Goal: Task Accomplishment & Management: Complete application form

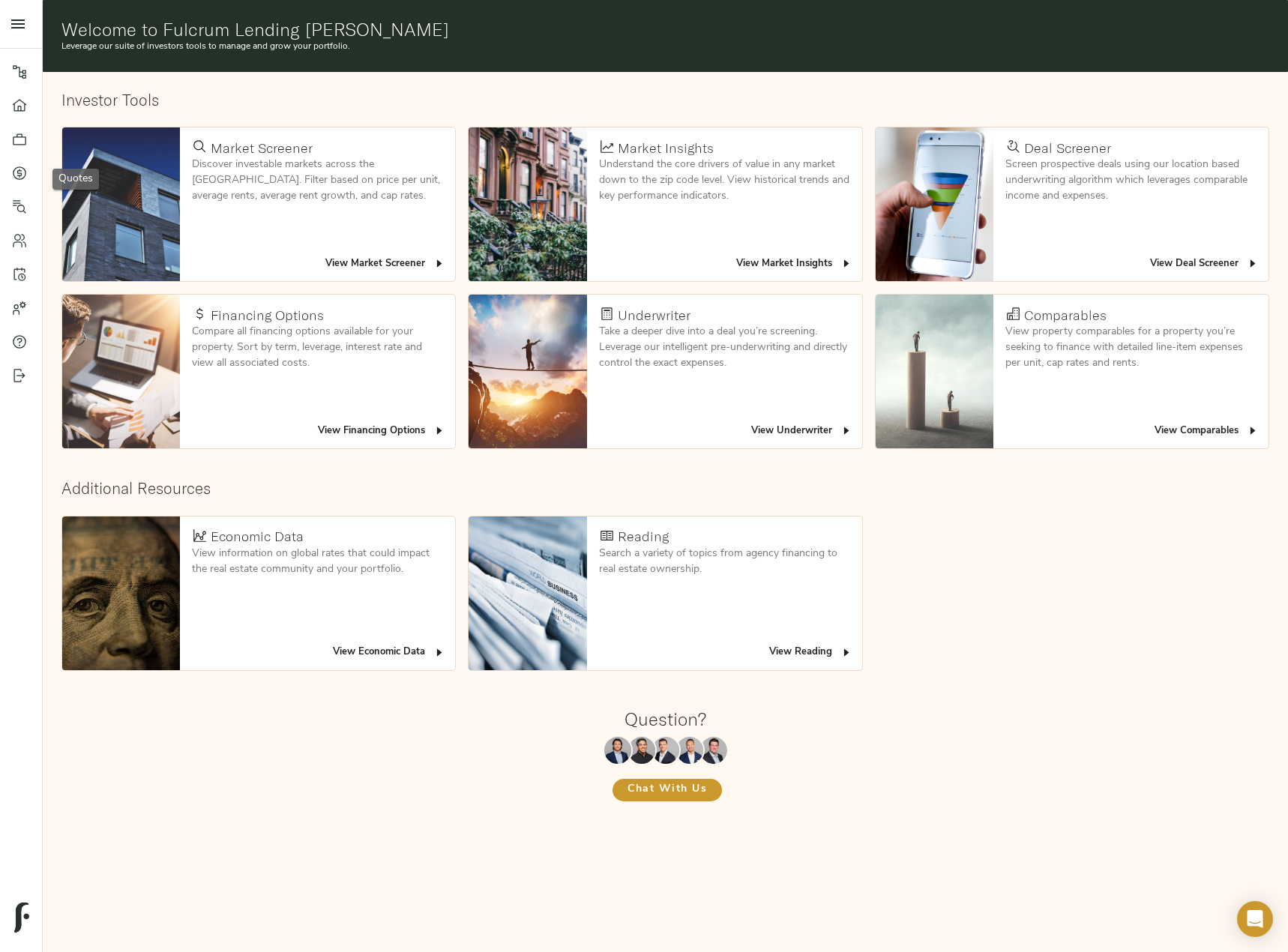
click at [16, 172] on icon at bounding box center [19, 174] width 15 height 15
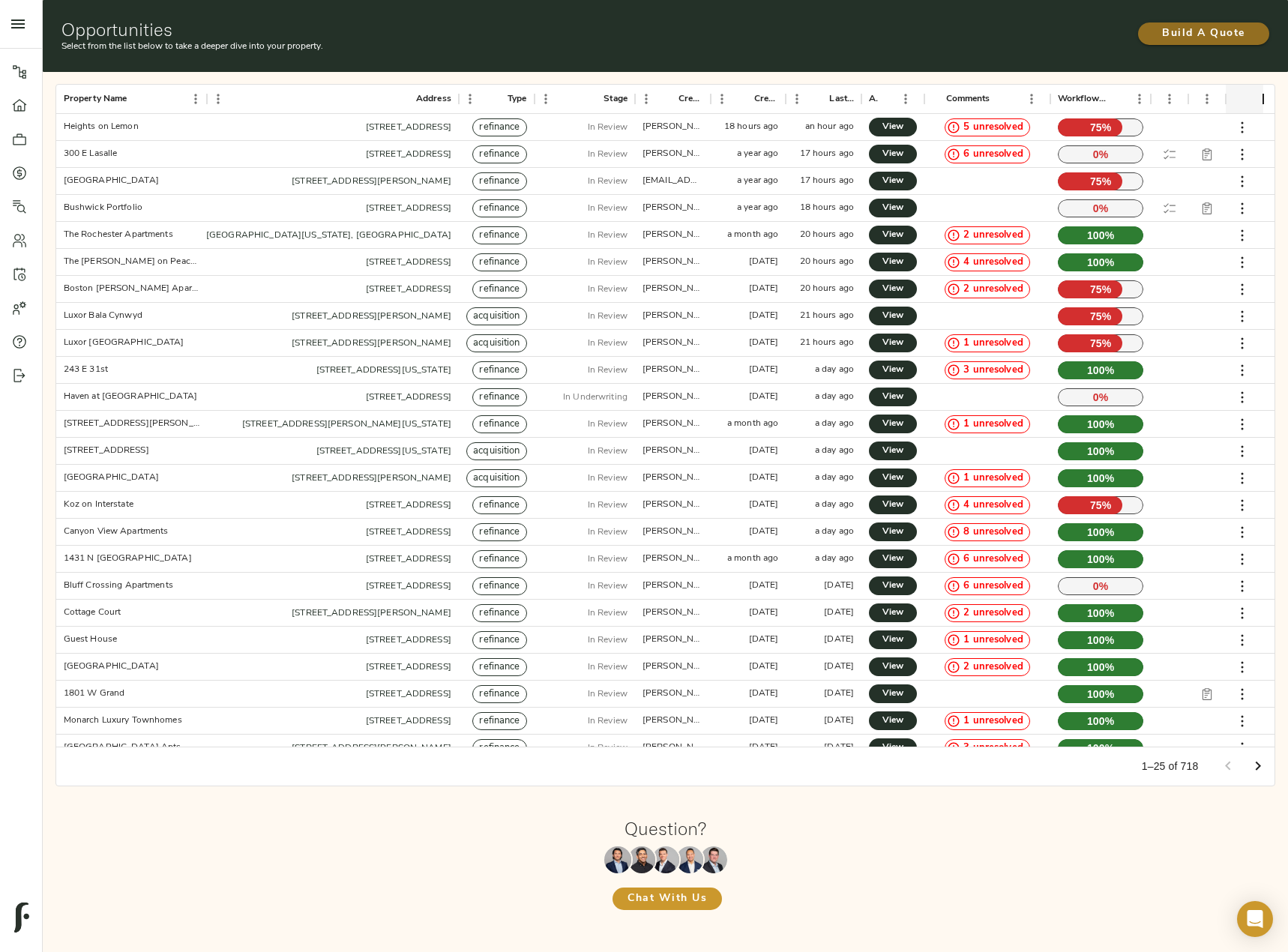
click at [1218, 34] on span "Build A Quote" at bounding box center [1203, 35] width 101 height 19
click at [1235, 36] on span "Build A Quote" at bounding box center [1203, 35] width 101 height 19
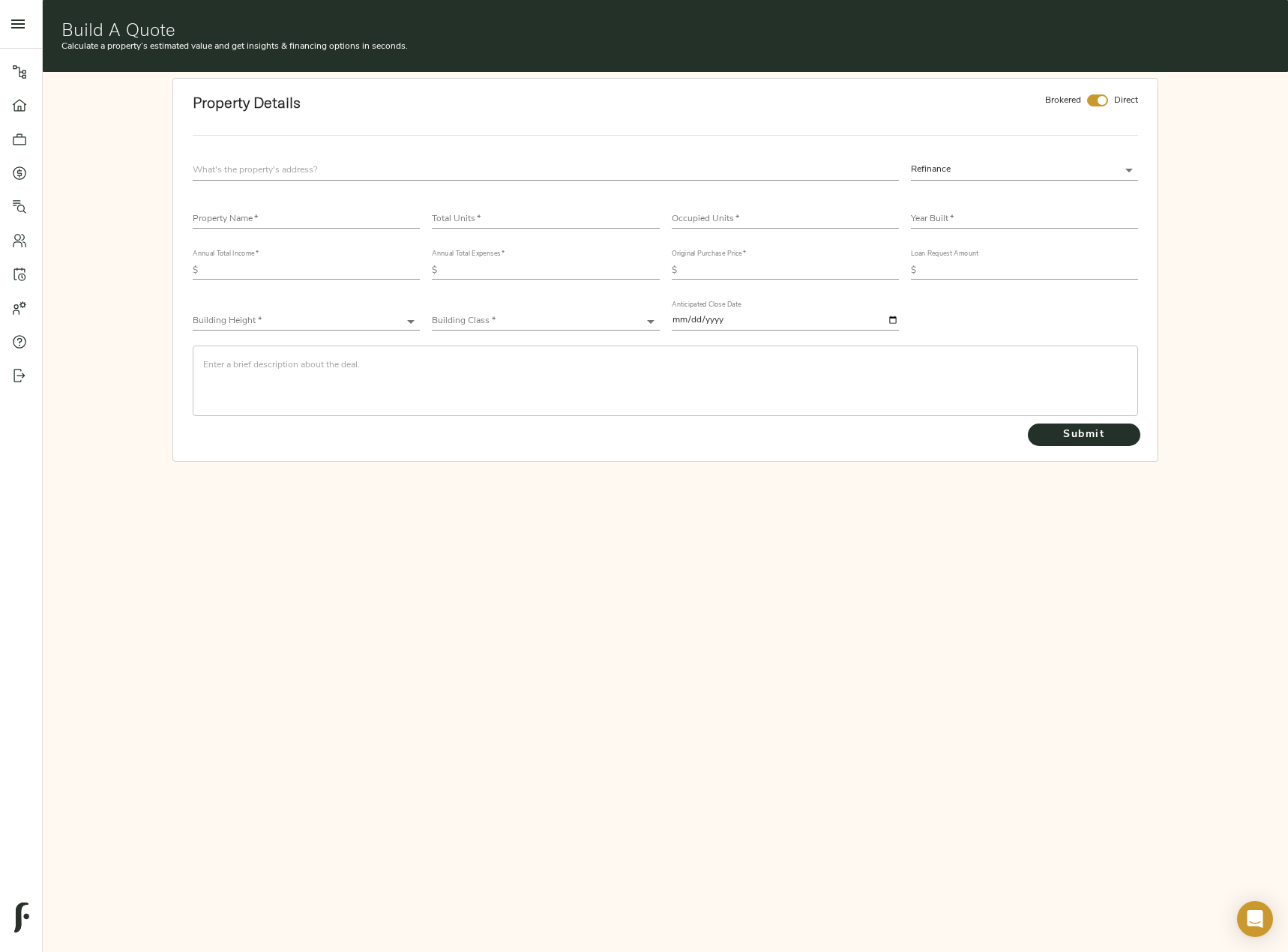
click at [313, 159] on input "text" at bounding box center [545, 169] width 705 height 20
paste input "[STREET_ADDRESS][PERSON_NAME]"
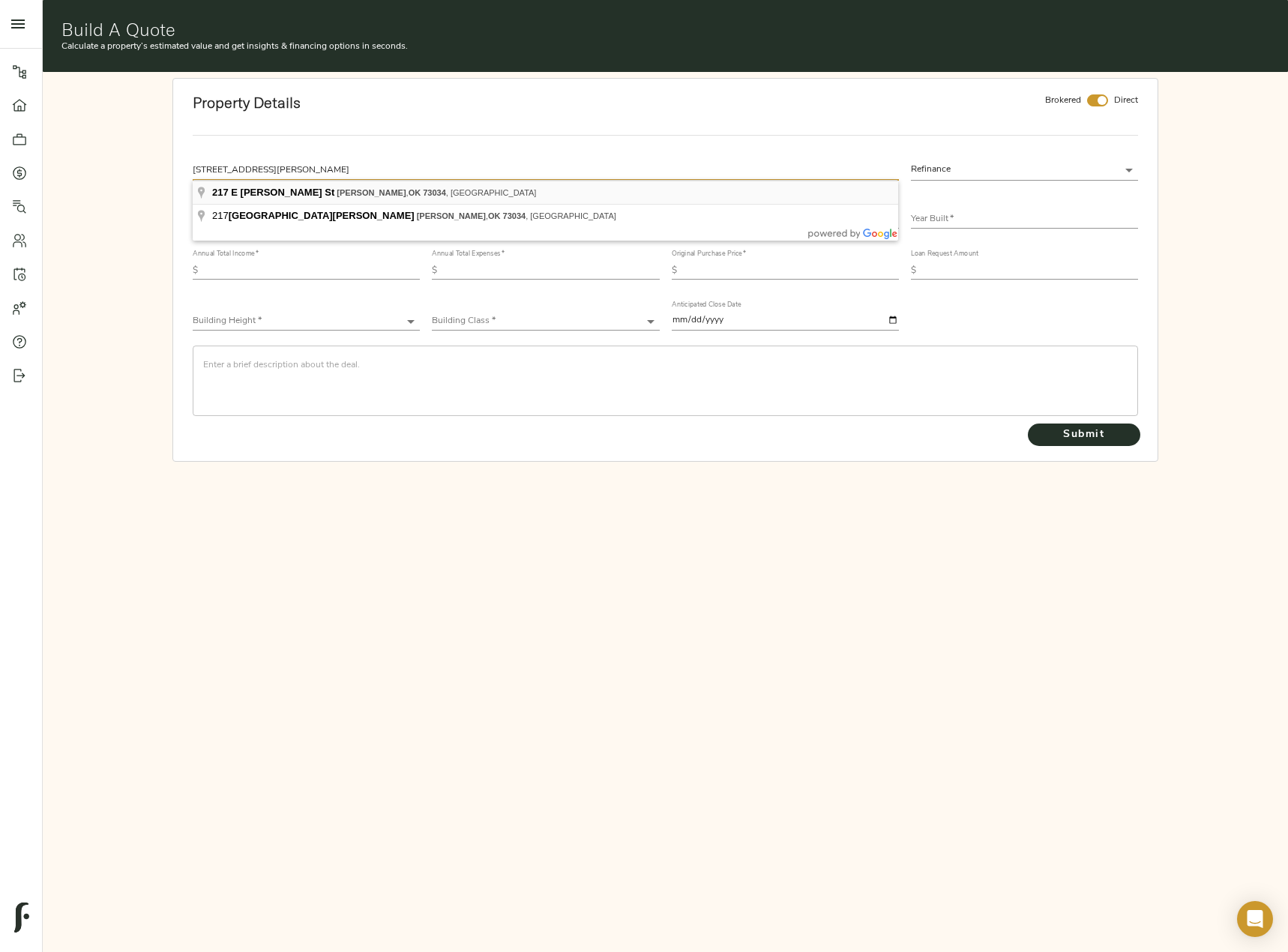
type input "[STREET_ADDRESS][PERSON_NAME]"
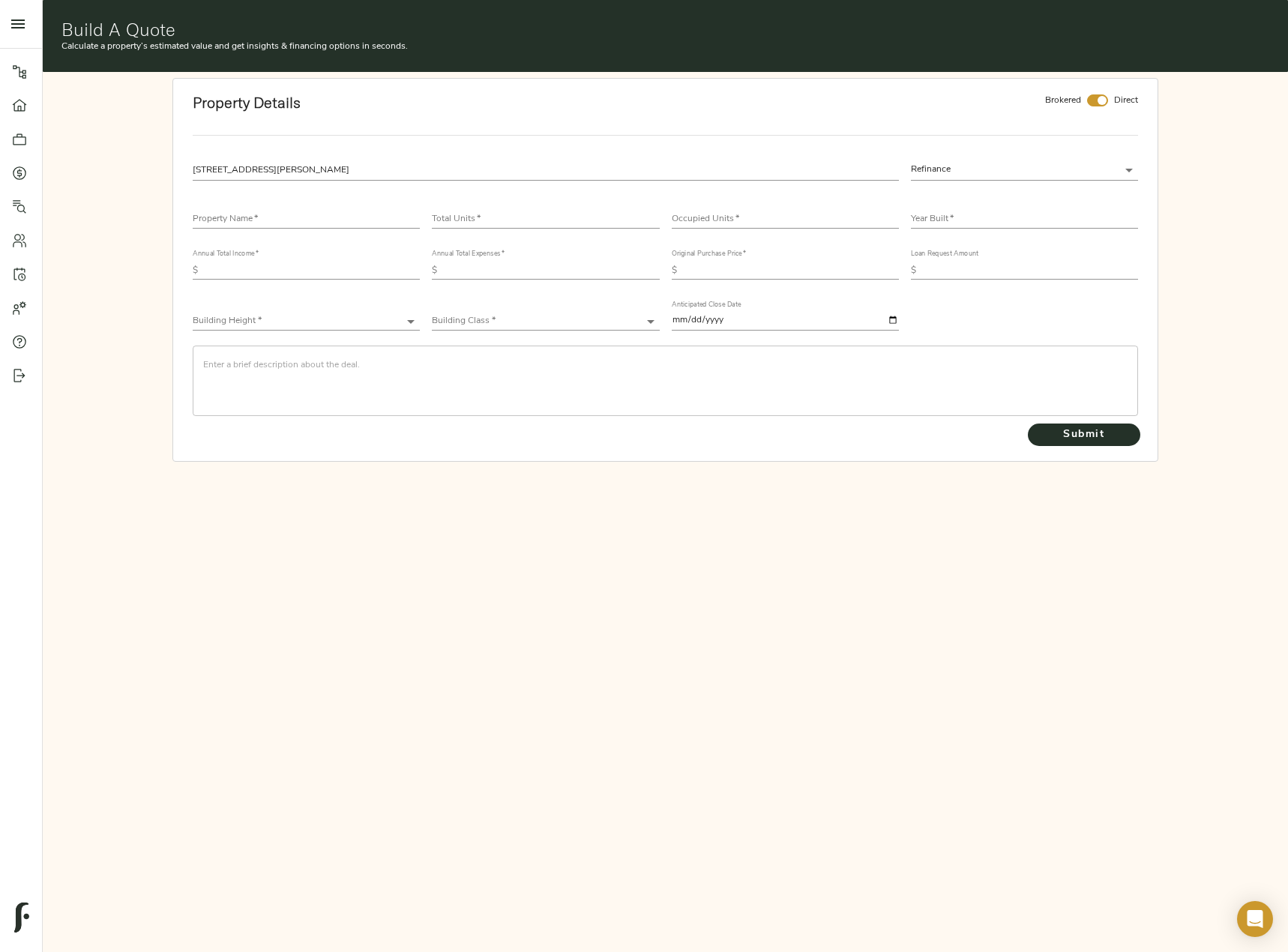
drag, startPoint x: 1098, startPoint y: 100, endPoint x: 1031, endPoint y: 122, distance: 70.5
click at [1098, 100] on input "checkbox" at bounding box center [1101, 100] width 36 height 12
checkbox input "false"
click at [275, 213] on input "text" at bounding box center [306, 219] width 227 height 18
paste input "The [PERSON_NAME]"
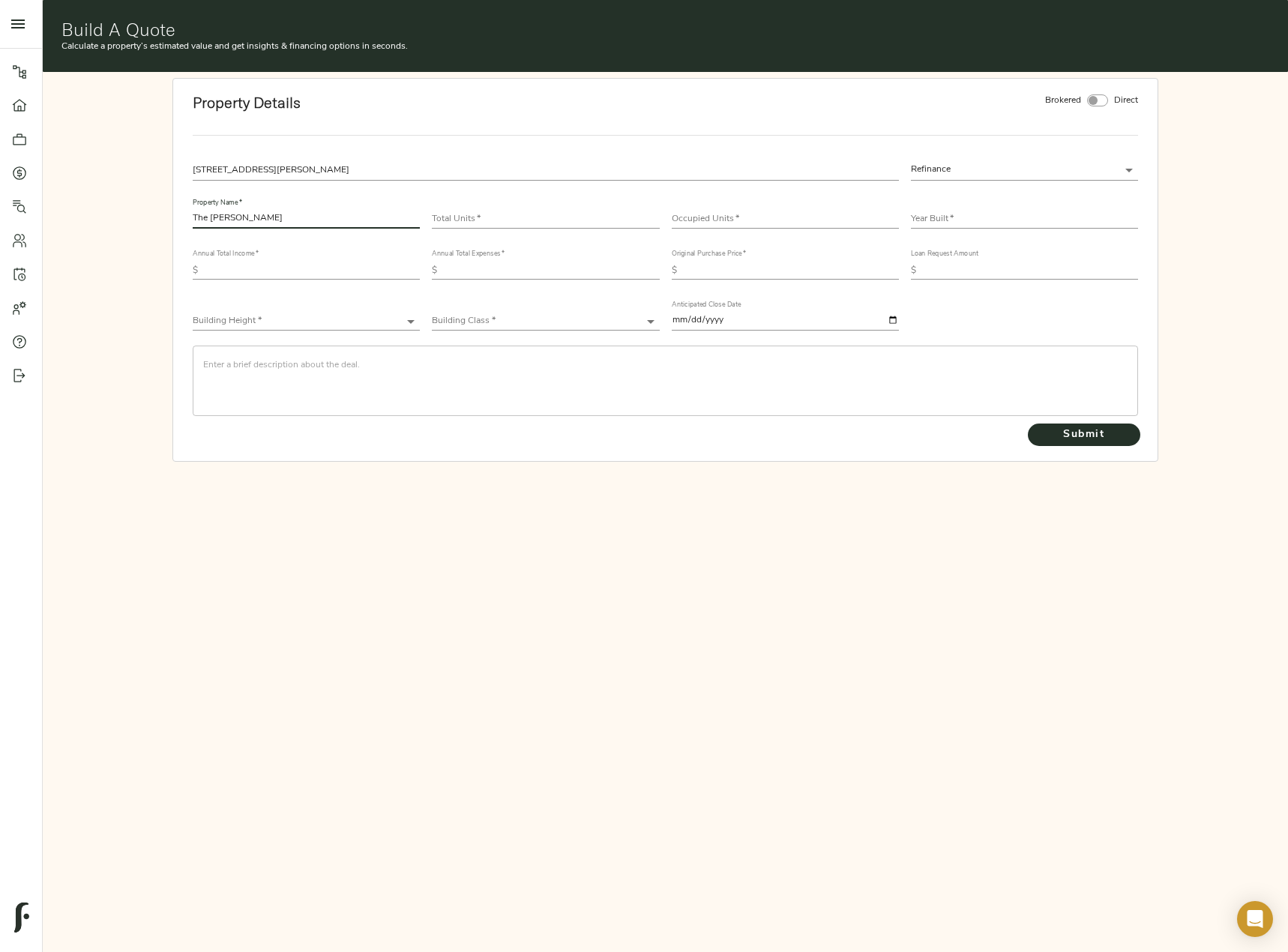
type input "The [PERSON_NAME]"
click at [515, 221] on input "number" at bounding box center [545, 219] width 227 height 18
type input "61"
click at [703, 210] on input "number" at bounding box center [785, 219] width 227 height 18
type input "50"
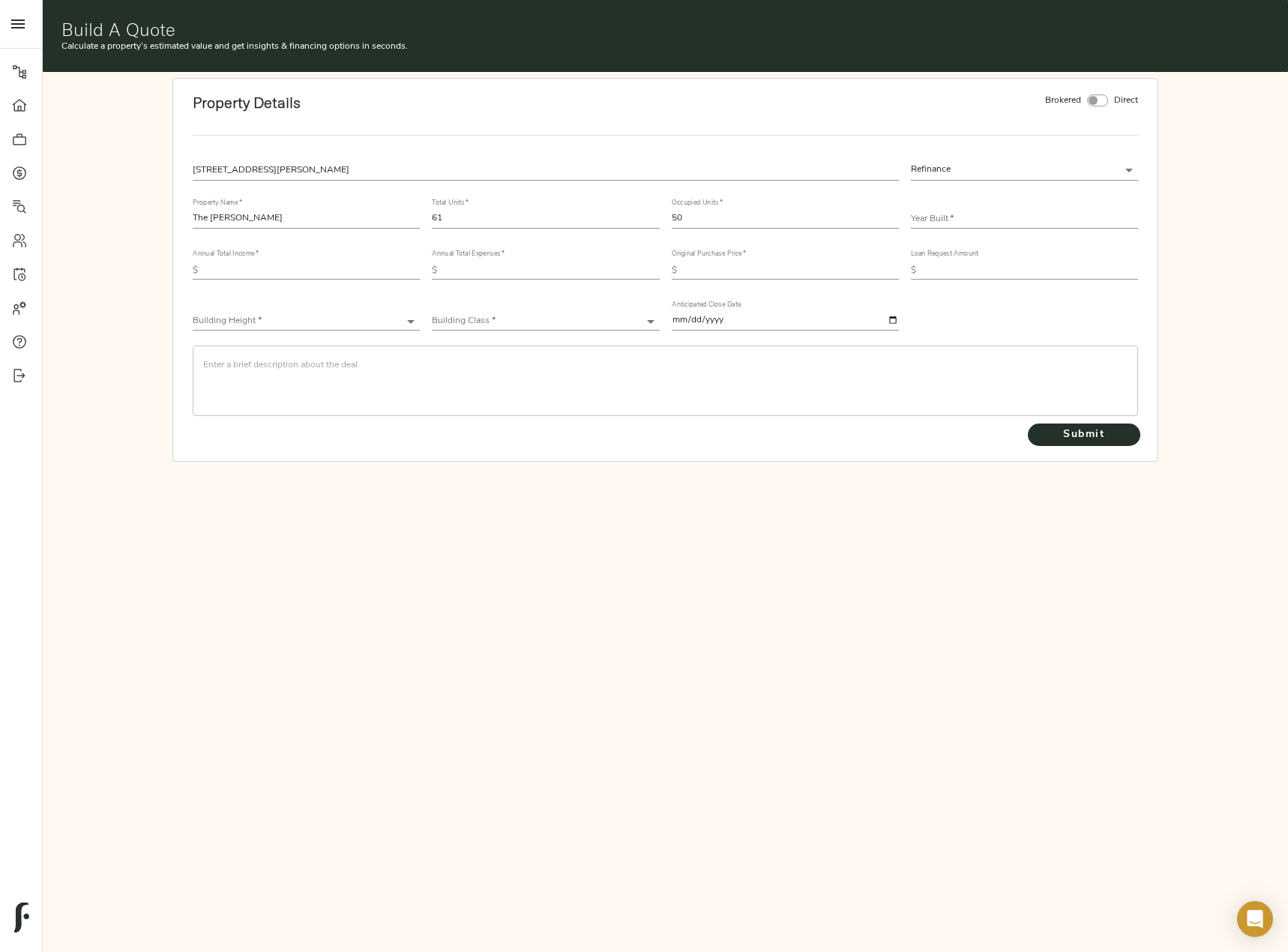
click at [990, 224] on input "text" at bounding box center [1024, 219] width 227 height 18
click at [946, 220] on input "2025" at bounding box center [1024, 219] width 227 height 18
type input "2024"
click at [251, 262] on input "text" at bounding box center [311, 271] width 216 height 18
paste input "843,617.43"
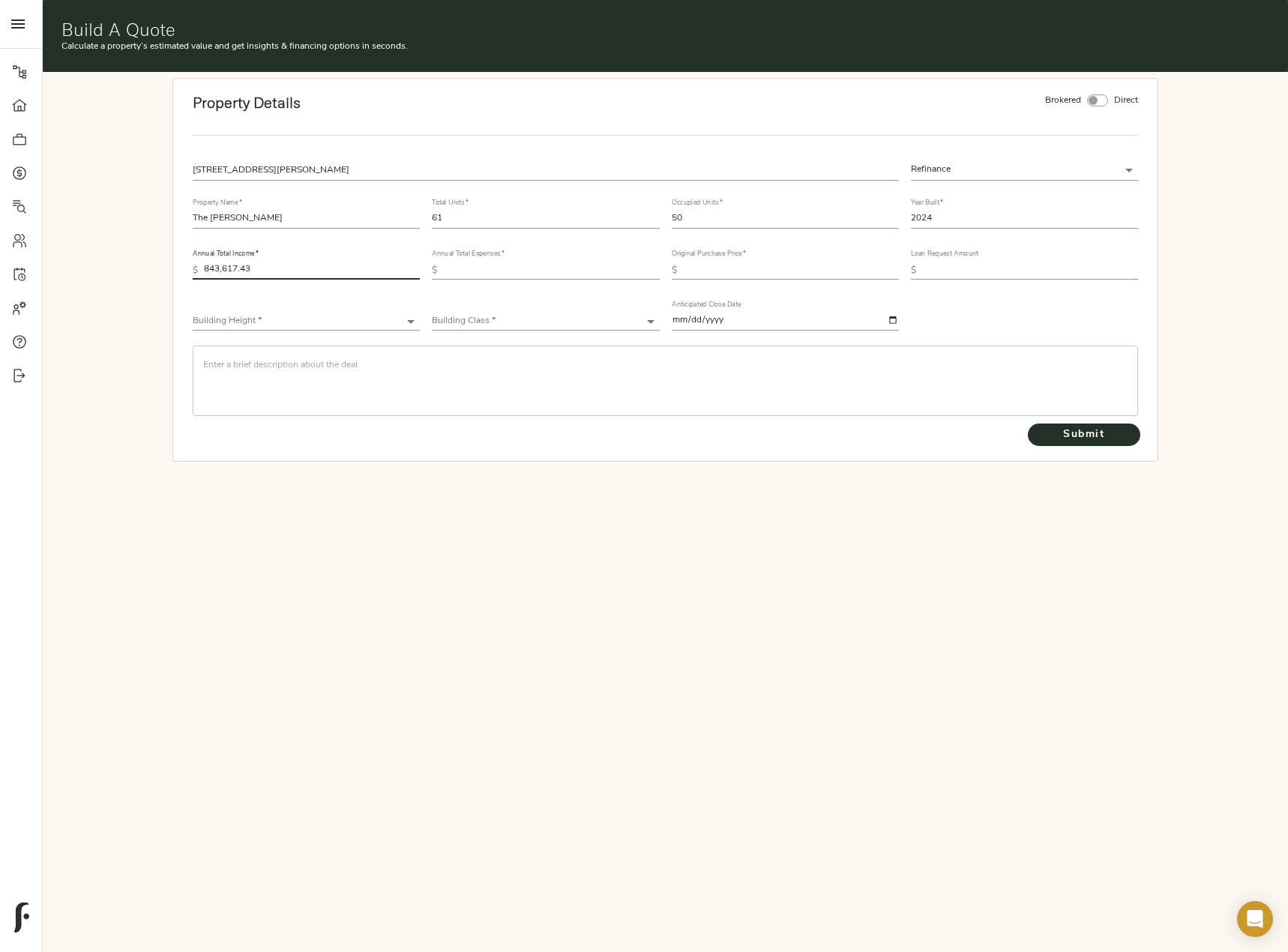
type input "843,617.43"
click at [546, 265] on input "text" at bounding box center [551, 271] width 216 height 18
paste input "467,605.47"
type input "467,605.47"
drag, startPoint x: 341, startPoint y: 265, endPoint x: 34, endPoint y: 269, distance: 307.0
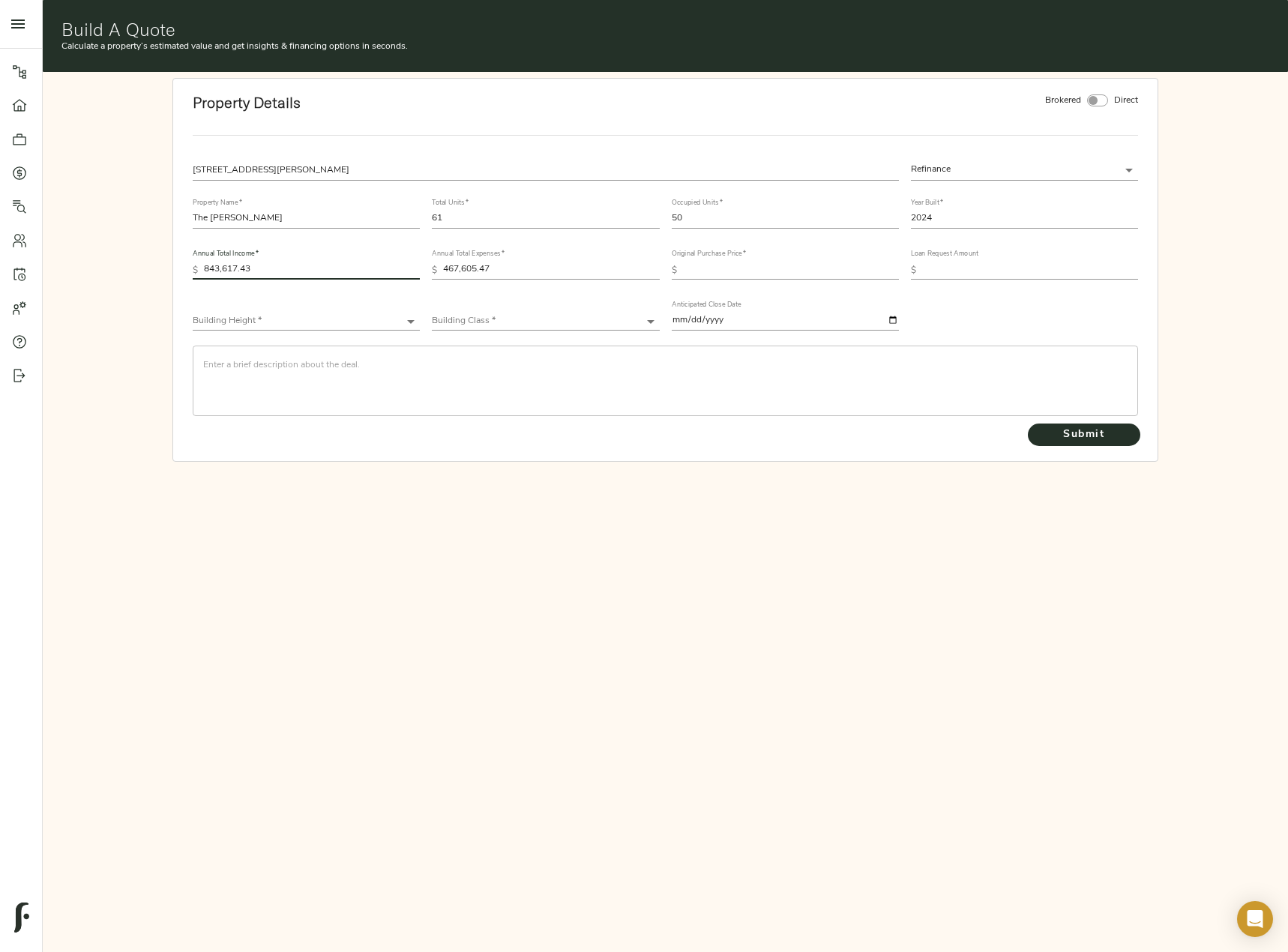
click at [39, 266] on div "Pipeline Dashboard Portfolio Quotes Search Users Activity Account Help Sign Out…" at bounding box center [644, 233] width 1288 height 467
paste input "1,706,458"
click at [264, 585] on div "Pipeline Dashboard Portfolio Quotes Search Users Activity Account Help Sign Out…" at bounding box center [644, 476] width 1288 height 952
drag, startPoint x: 282, startPoint y: 264, endPoint x: 58, endPoint y: 269, distance: 224.1
click at [60, 269] on div "Property Details Brokered Direct [STREET_ADDRESS][PERSON_NAME] Refinance refina…" at bounding box center [666, 269] width 1232 height 383
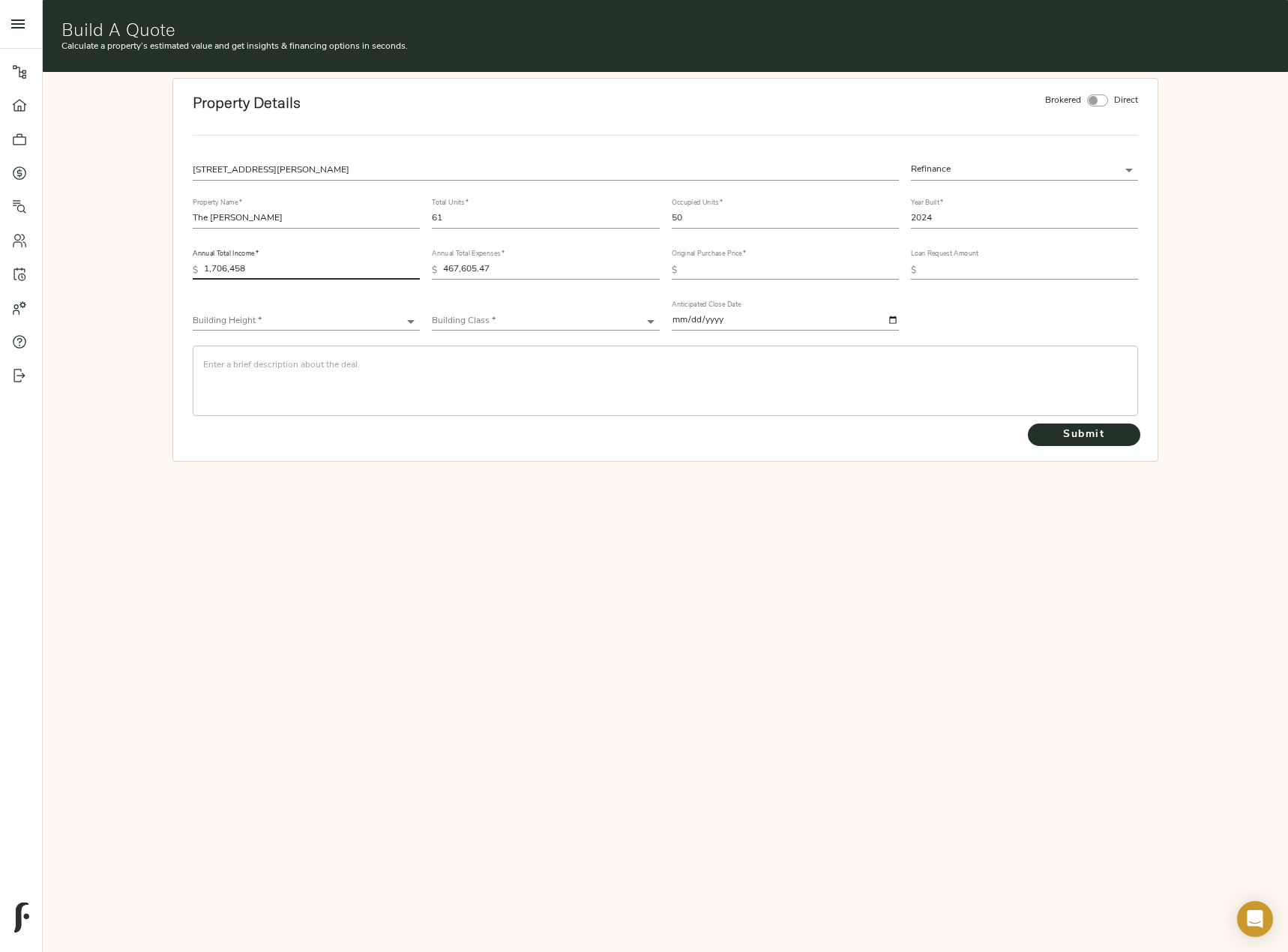
paste input "843,617.43"
type input "843,617.43"
click at [950, 266] on input "text" at bounding box center [1030, 271] width 216 height 18
paste input "17,500,000"
type input "17,500,000"
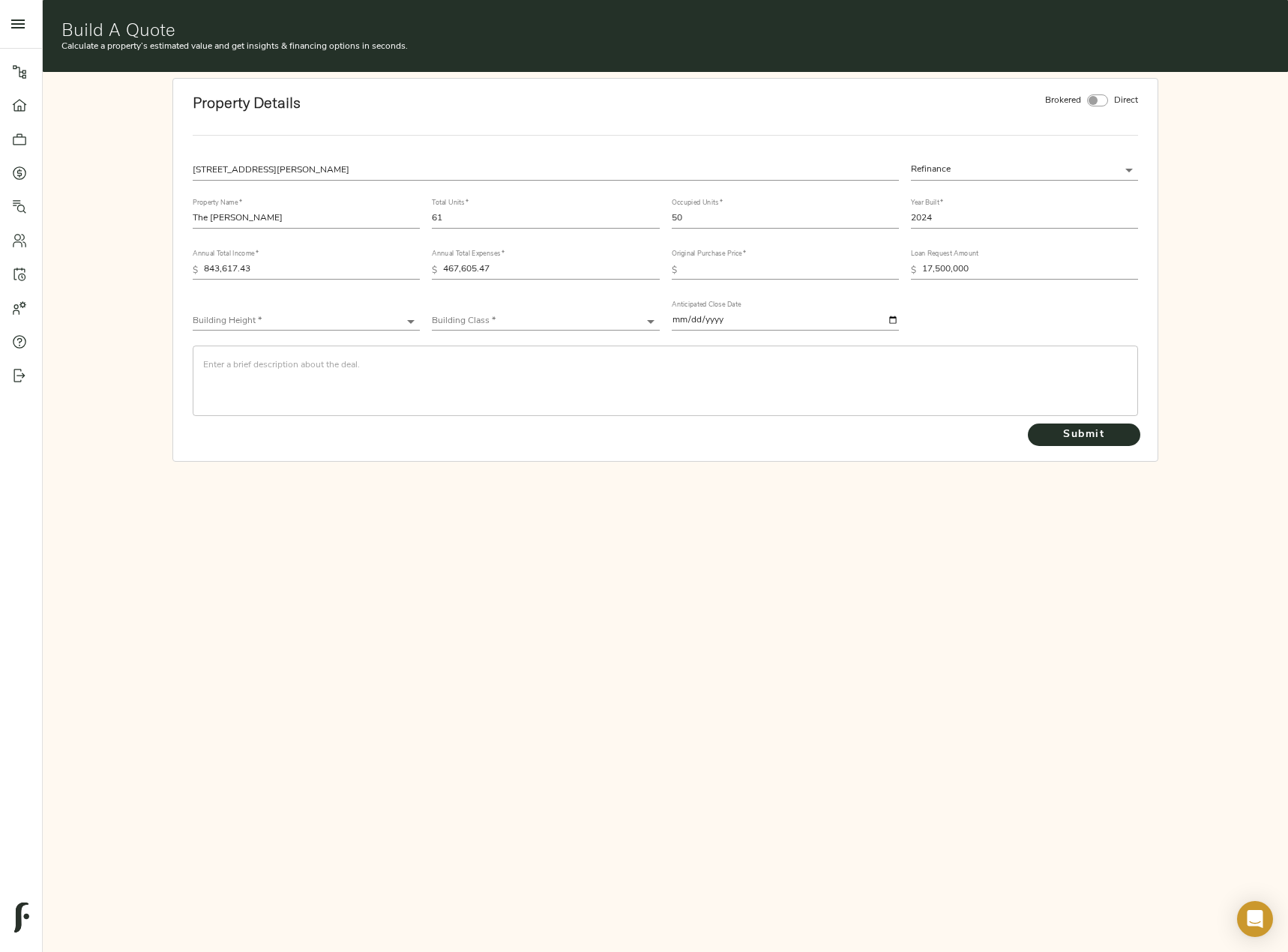
click at [351, 319] on body "Fulcrum Lending Pipeline Dashboard Portfolio Quotes Search Users Activity Accou…" at bounding box center [644, 552] width 1288 height 1105
click at [320, 358] on li "Low-Rise (1-3 stories)" at bounding box center [306, 366] width 227 height 22
type input "Low-Rise"
click at [479, 313] on body "Fulcrum Lending Pipeline Dashboard Portfolio Quotes Search Users Activity Accou…" at bounding box center [644, 552] width 1288 height 1105
click at [517, 323] on li "Class A" at bounding box center [545, 321] width 227 height 22
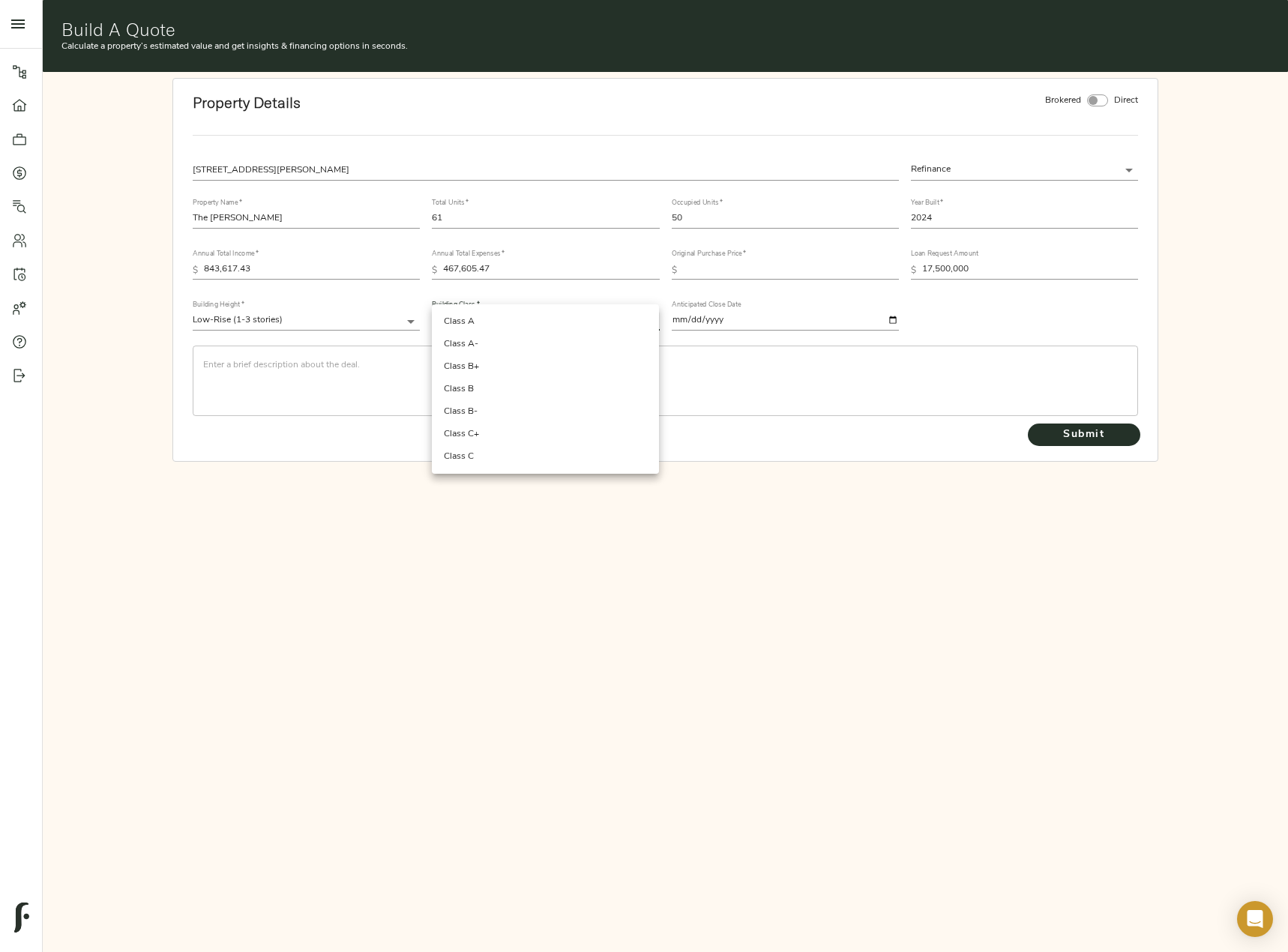
type input "Class A"
click at [249, 351] on div "​" at bounding box center [665, 380] width 944 height 70
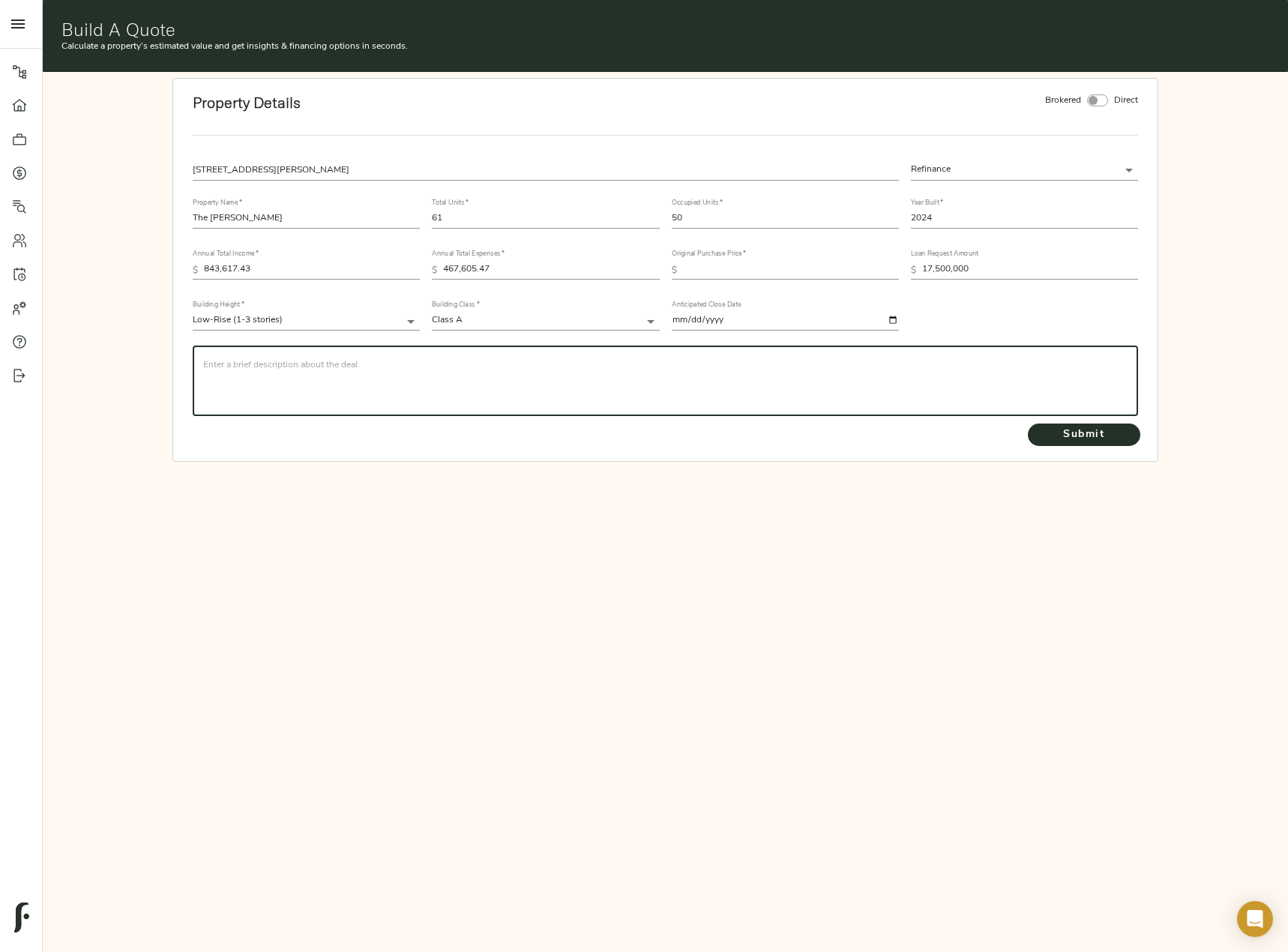
paste textarea "Completed in [DATE], the [PERSON_NAME] is located less than a quarter mile from…"
type textarea "Completed in [DATE], the [PERSON_NAME] is located less than a quarter mile from…"
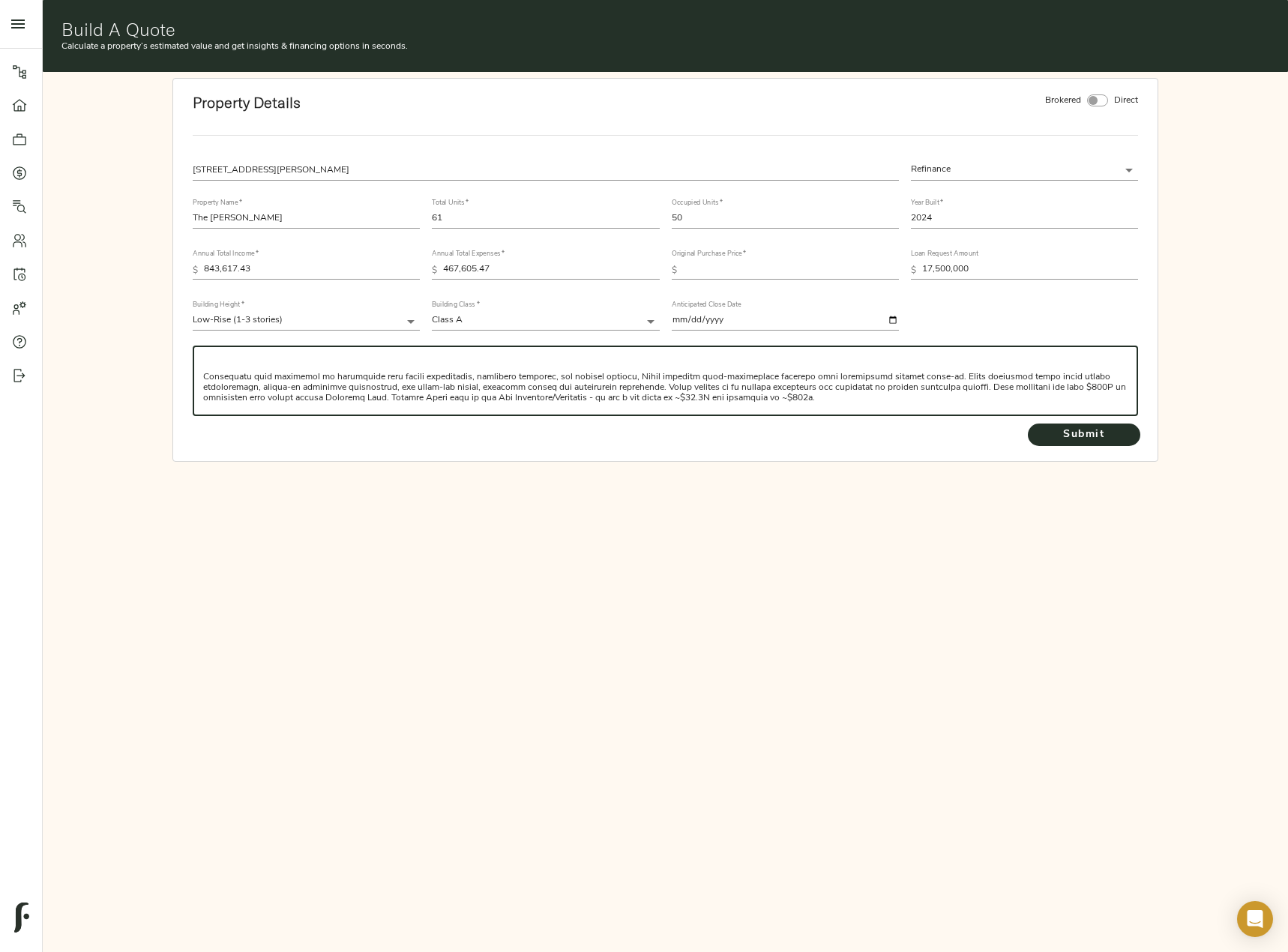
scroll to position [160, 0]
